Goal: Task Accomplishment & Management: Manage account settings

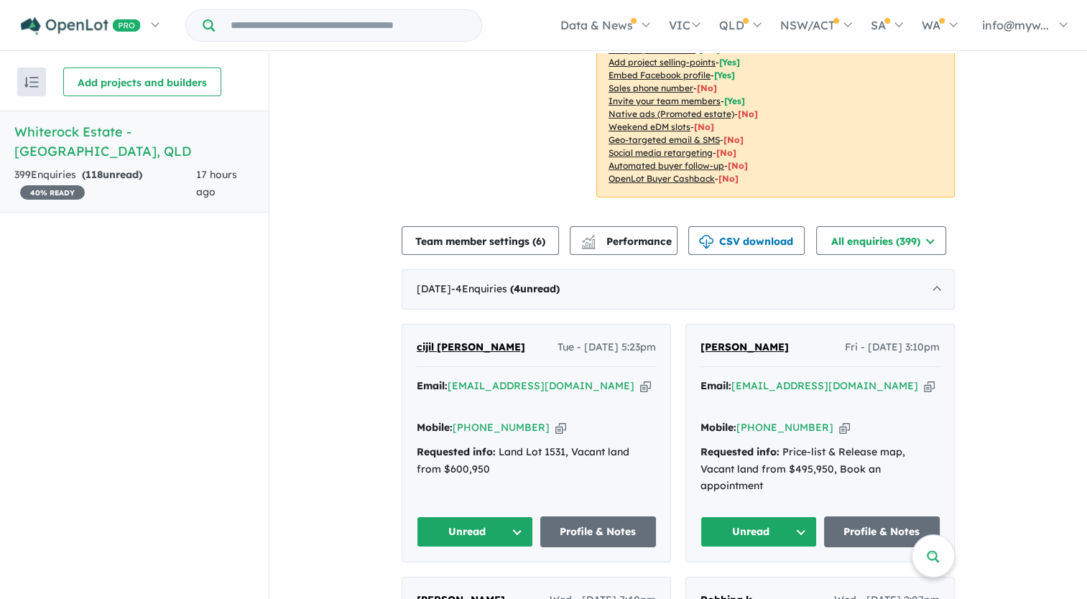
scroll to position [359, 0]
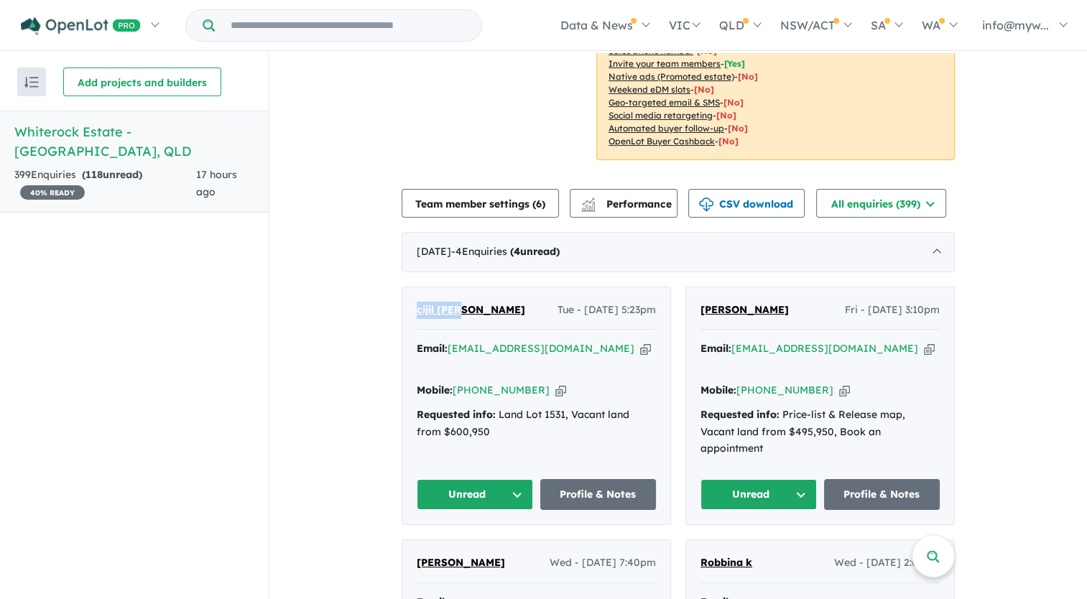
drag, startPoint x: 461, startPoint y: 313, endPoint x: 412, endPoint y: 312, distance: 48.9
click at [417, 312] on div "cijil [PERSON_NAME] - [DATE] 5:23pm" at bounding box center [536, 316] width 239 height 29
copy span "cijil [PERSON_NAME]"
click at [640, 348] on icon "button" at bounding box center [645, 348] width 11 height 15
copy span "cijil [PERSON_NAME]"
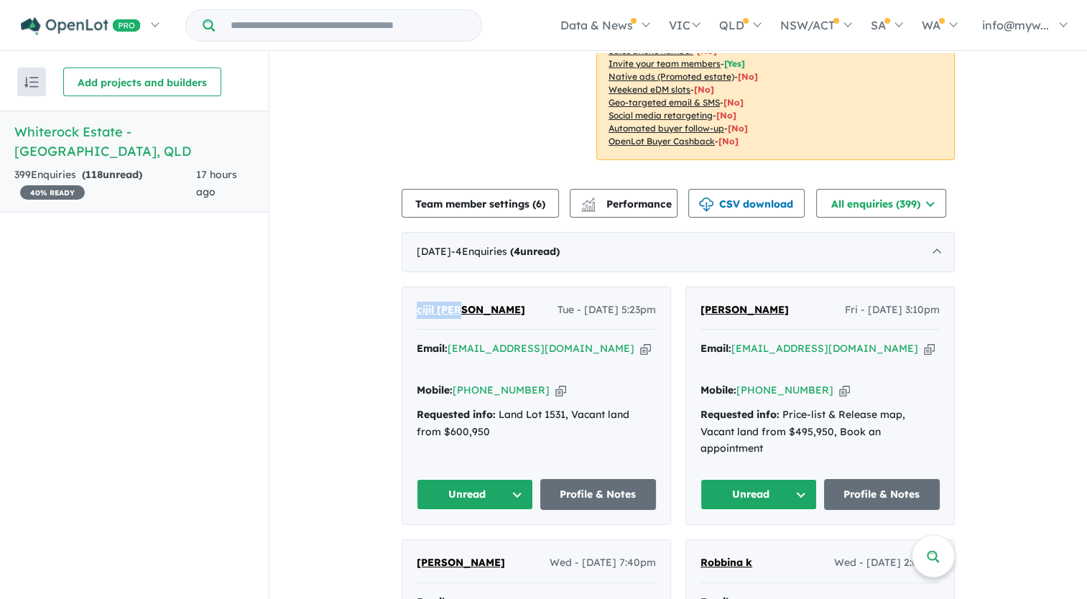
click at [555, 383] on icon "button" at bounding box center [560, 390] width 11 height 15
copy span "cijil [PERSON_NAME]"
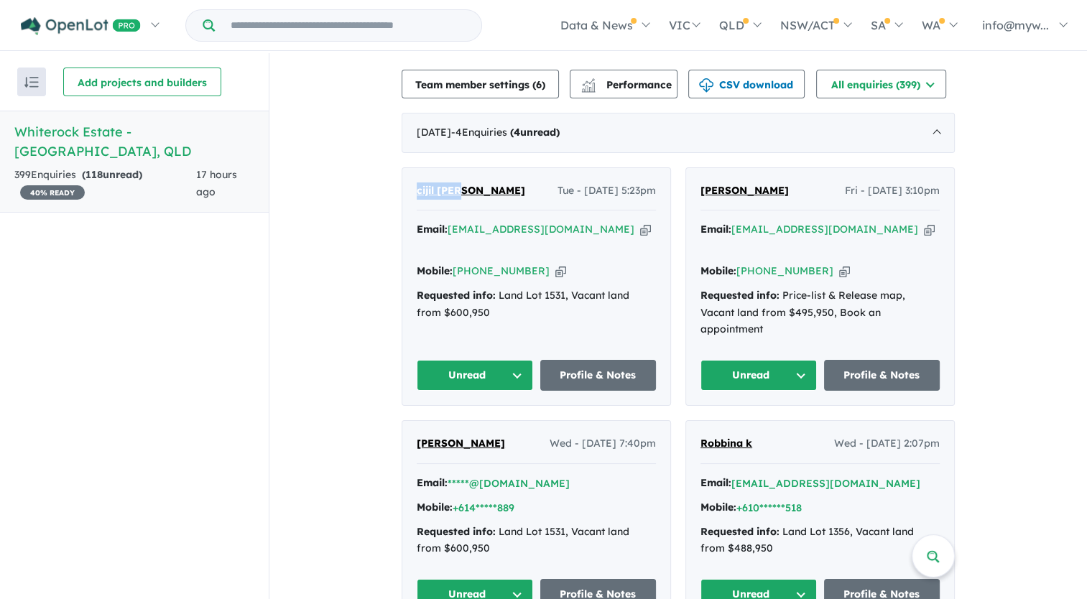
scroll to position [503, 0]
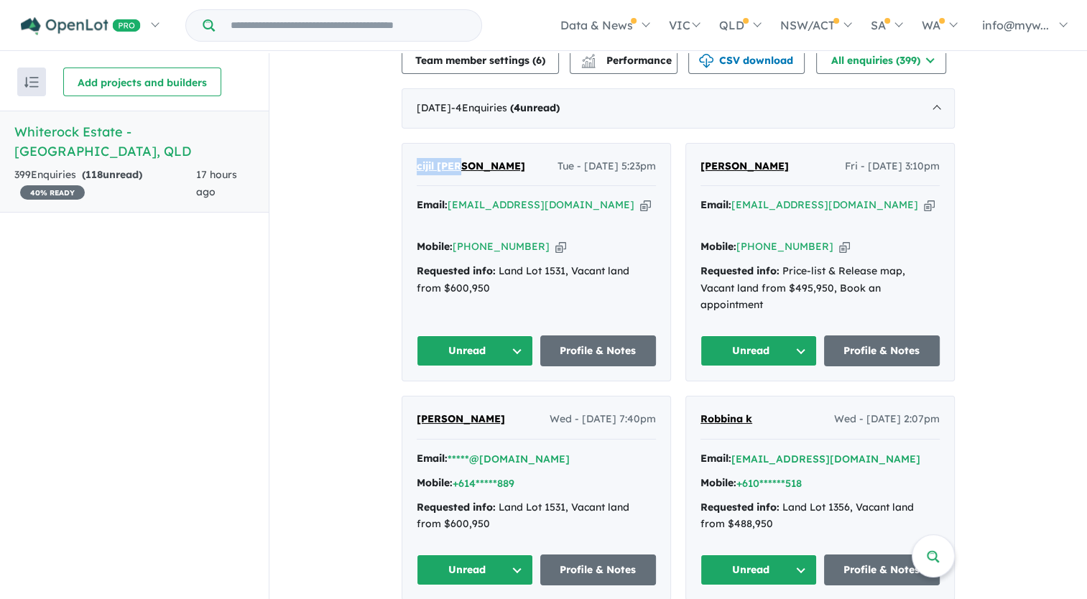
click at [510, 336] on button "Unread" at bounding box center [475, 351] width 116 height 31
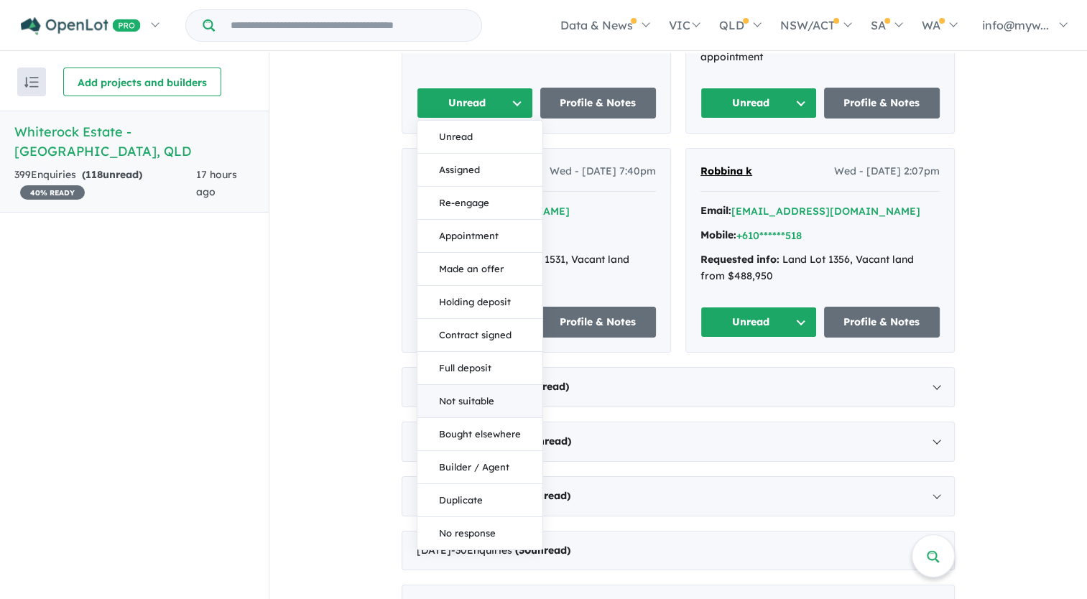
scroll to position [719, 0]
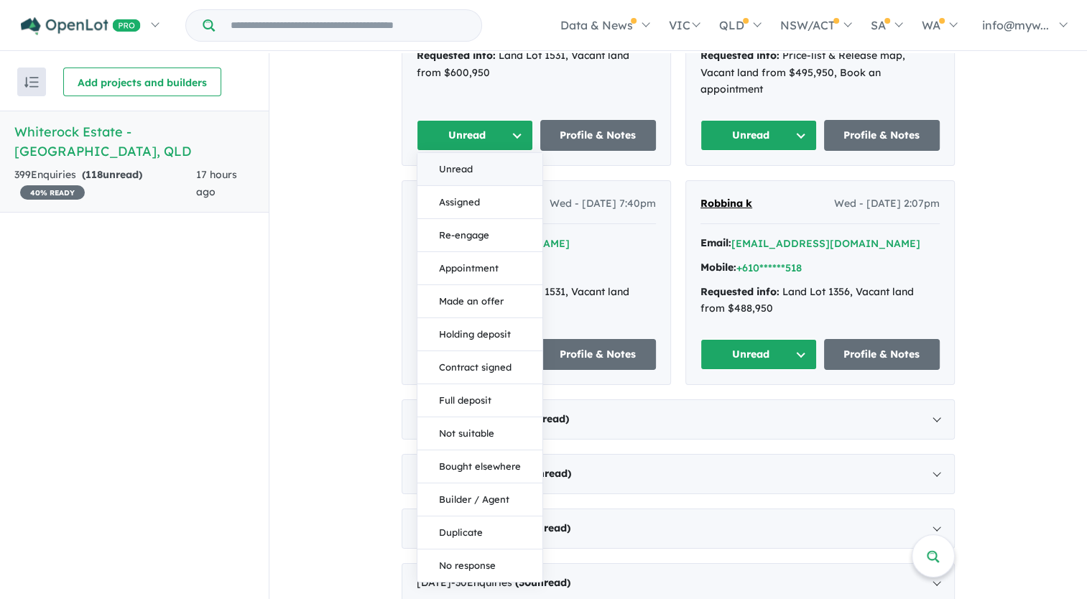
click at [480, 153] on button "Unread" at bounding box center [480, 169] width 125 height 33
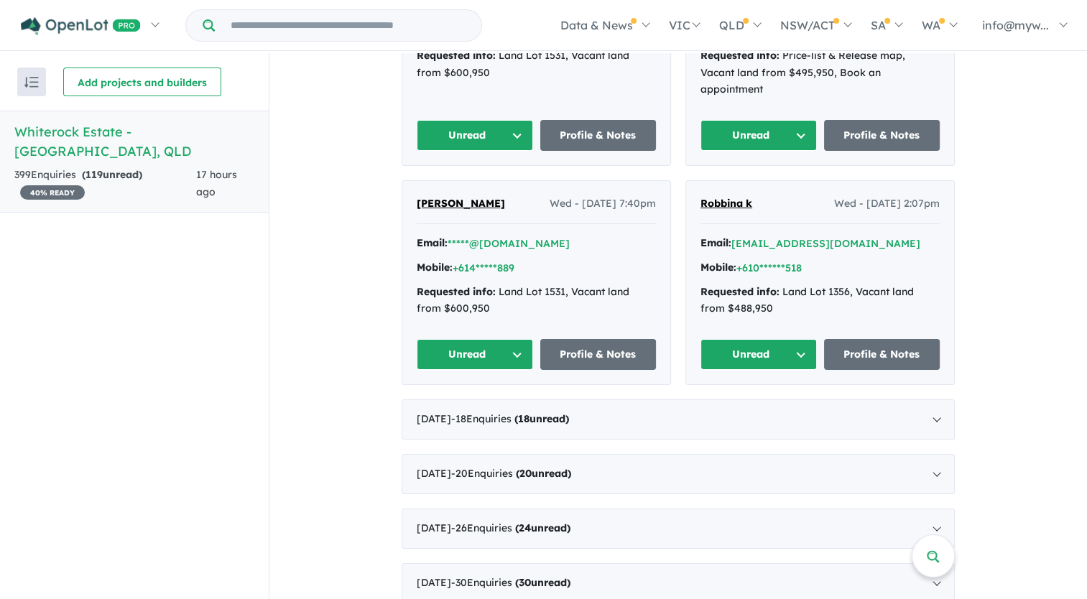
scroll to position [1006, 0]
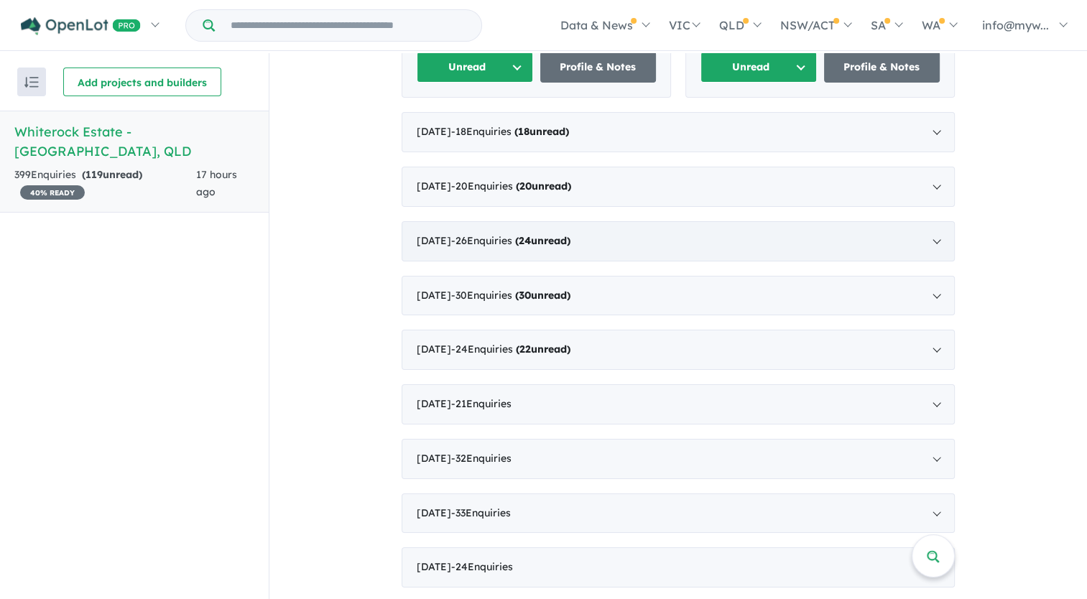
click at [571, 234] on strong "( 24 unread)" at bounding box center [542, 240] width 55 height 13
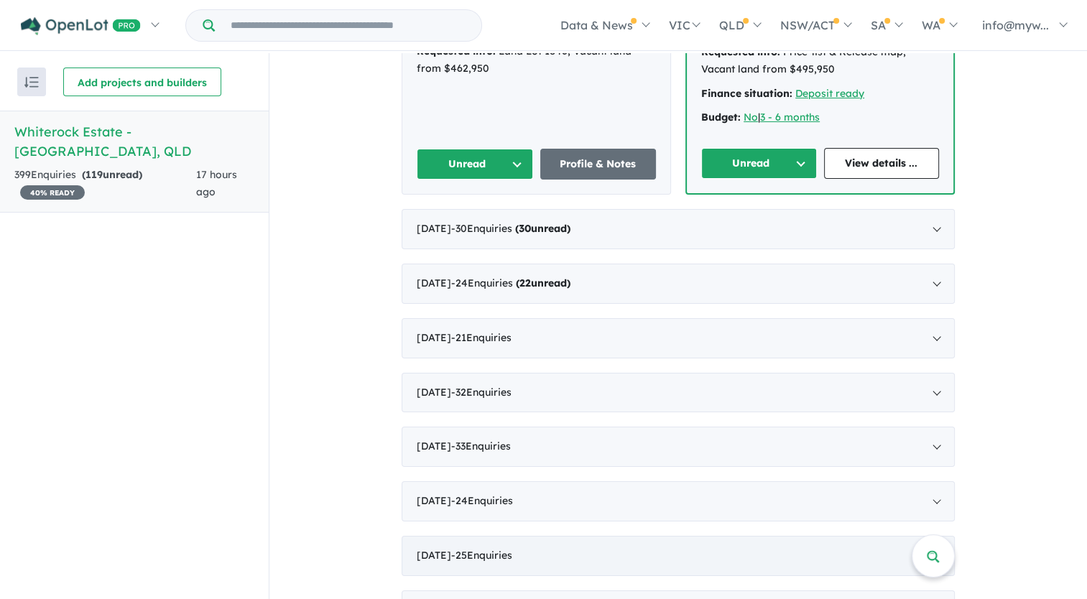
scroll to position [4418, 0]
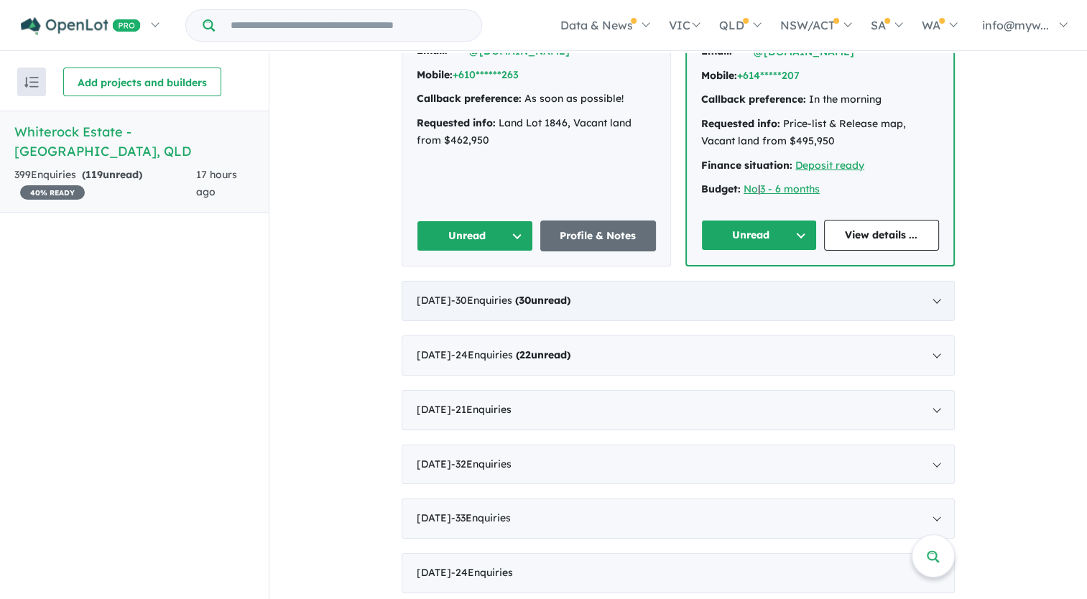
click at [558, 281] on div "[DATE] - 30 Enquir ies ( 30 unread)" at bounding box center [678, 301] width 553 height 40
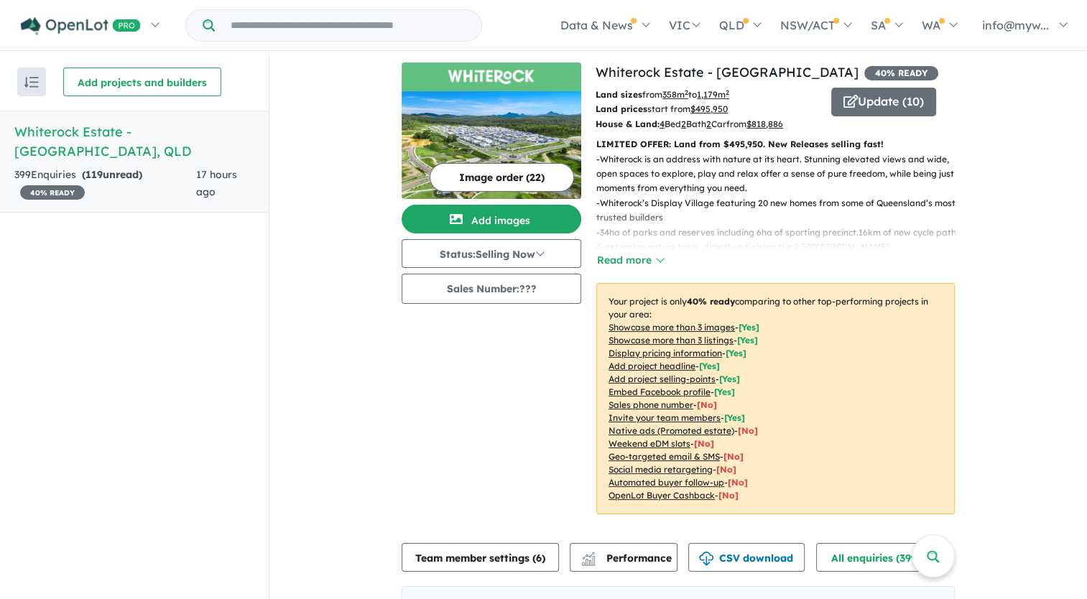
scroll to position [0, 0]
